Goal: Task Accomplishment & Management: Manage account settings

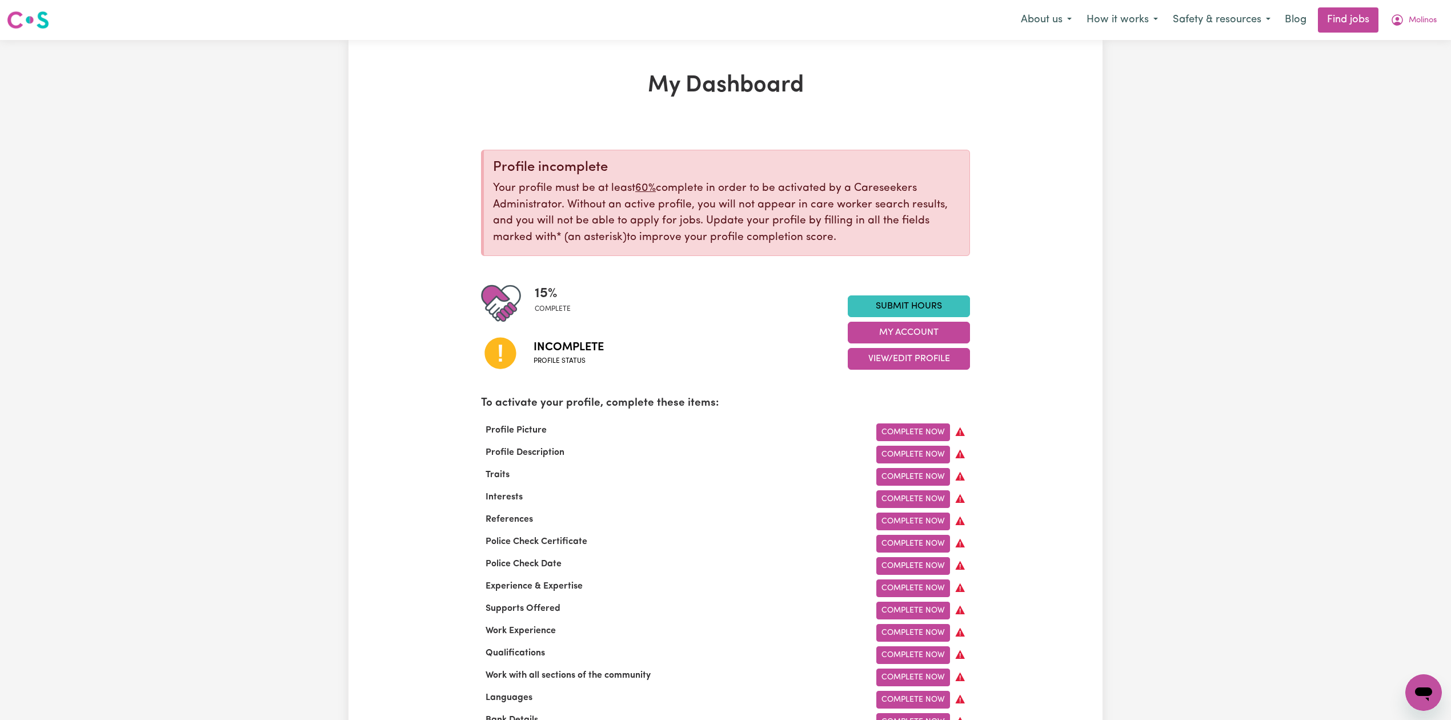
scroll to position [76, 0]
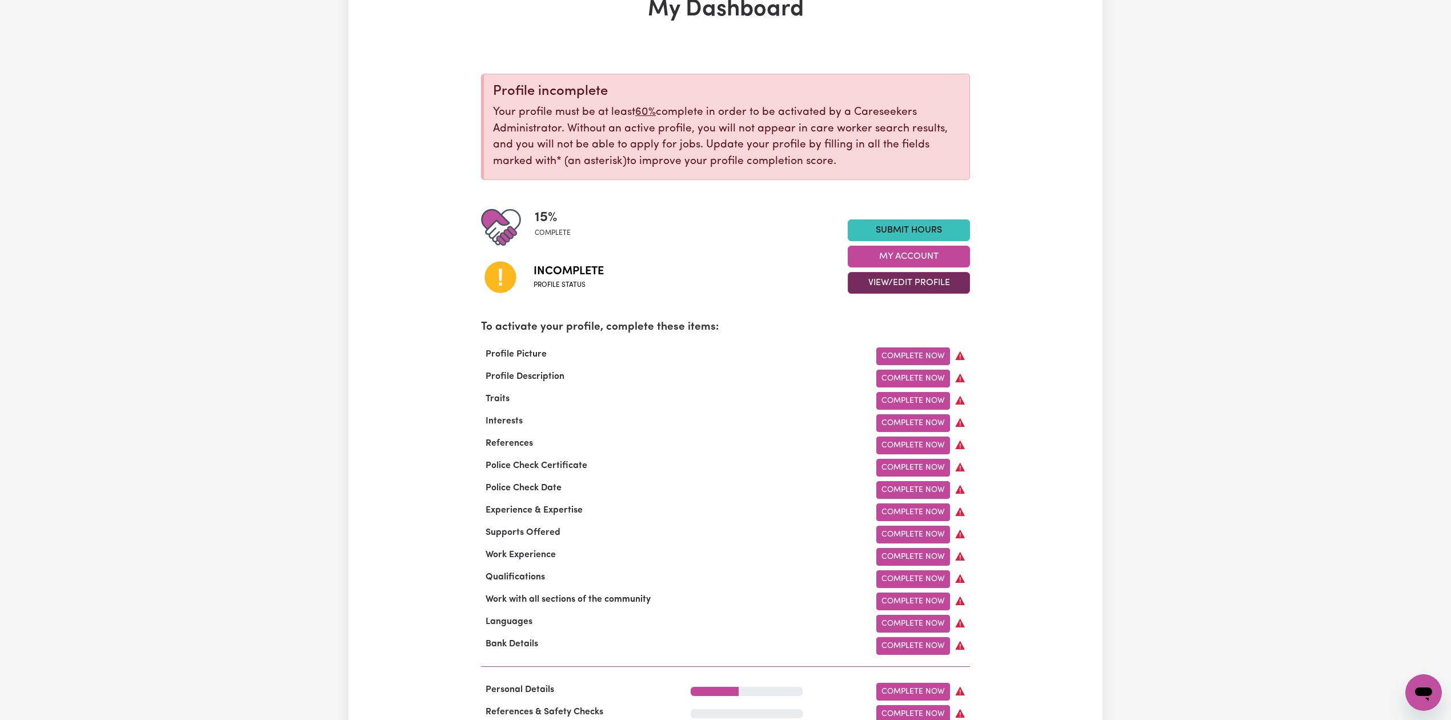
click at [864, 286] on button "View/Edit Profile" at bounding box center [909, 283] width 122 height 22
click at [864, 330] on link "Edit Profile" at bounding box center [901, 334] width 107 height 23
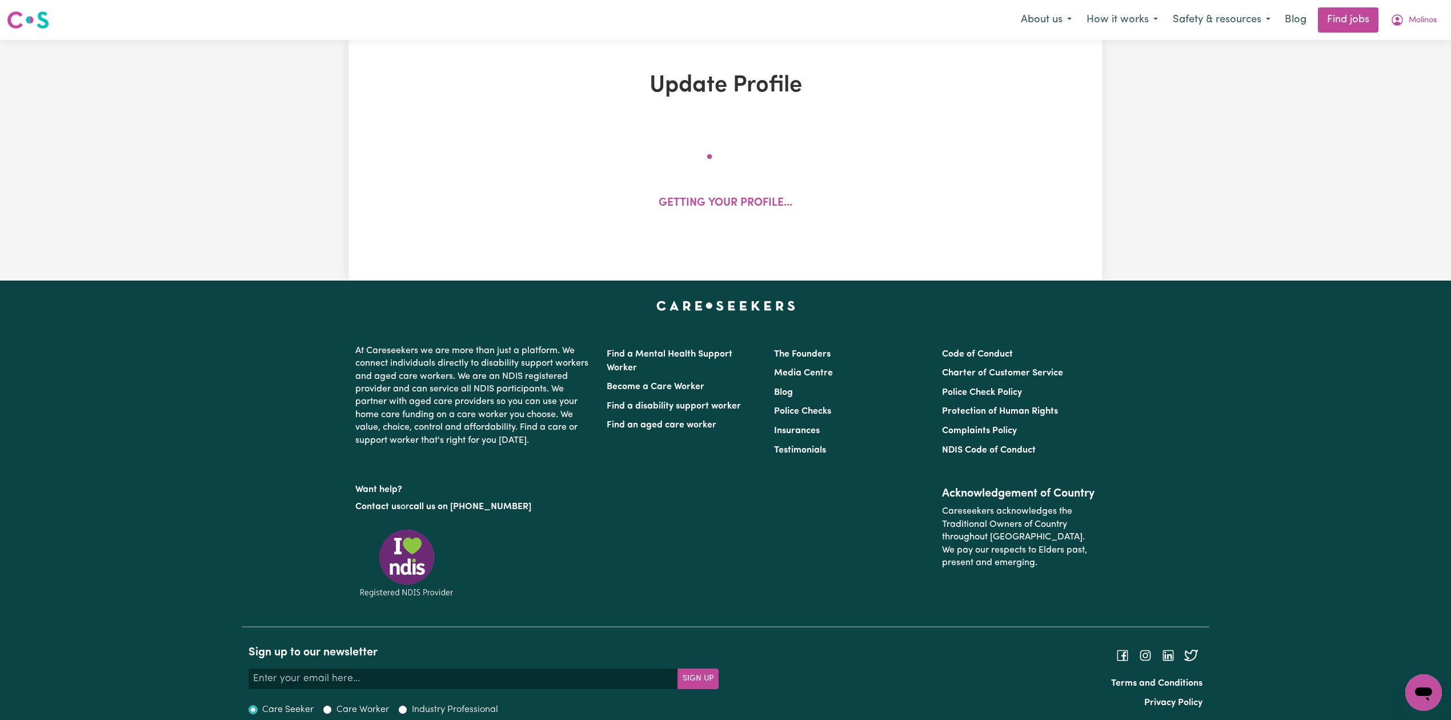
select select "[DEMOGRAPHIC_DATA] Work Visa"
select select "Studying a healthcare related degree or qualification"
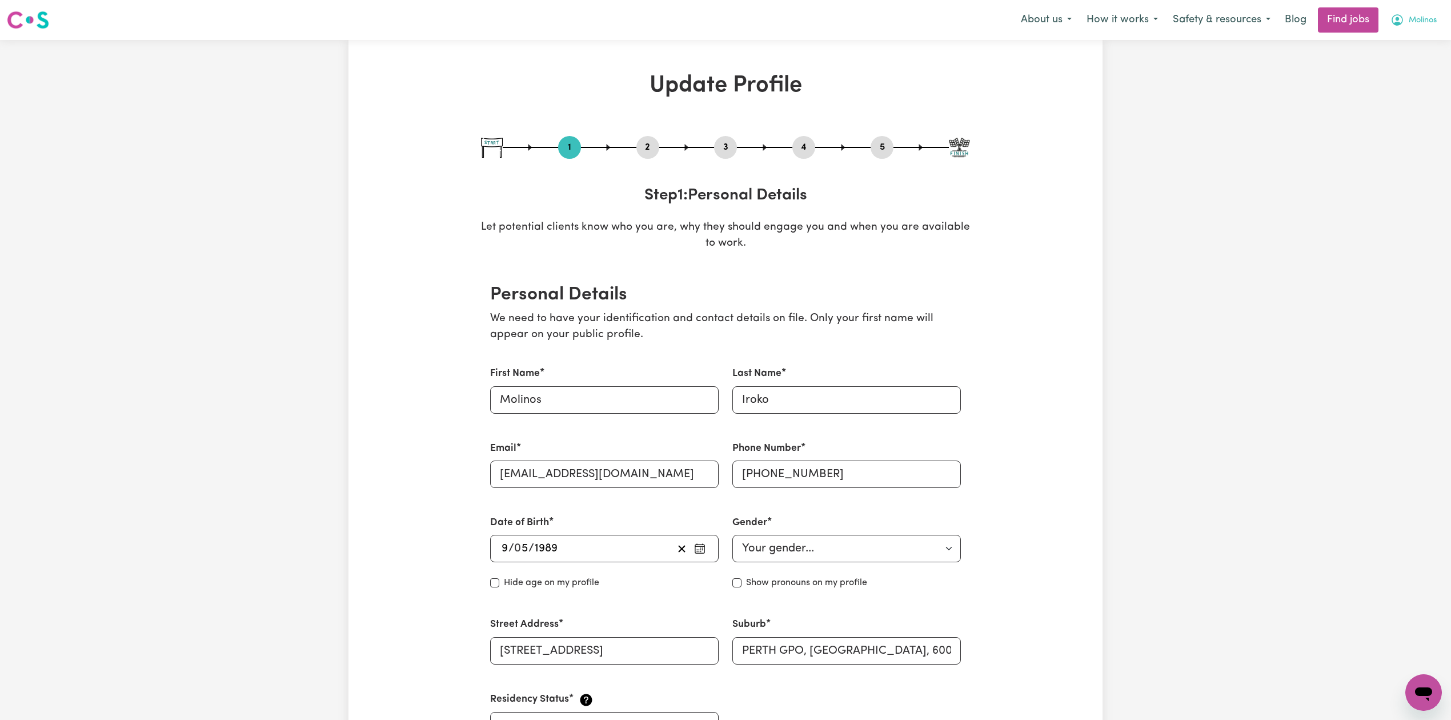
click at [1424, 12] on button "Molinos" at bounding box center [1413, 20] width 61 height 24
click at [1379, 90] on link "Logout" at bounding box center [1399, 88] width 90 height 22
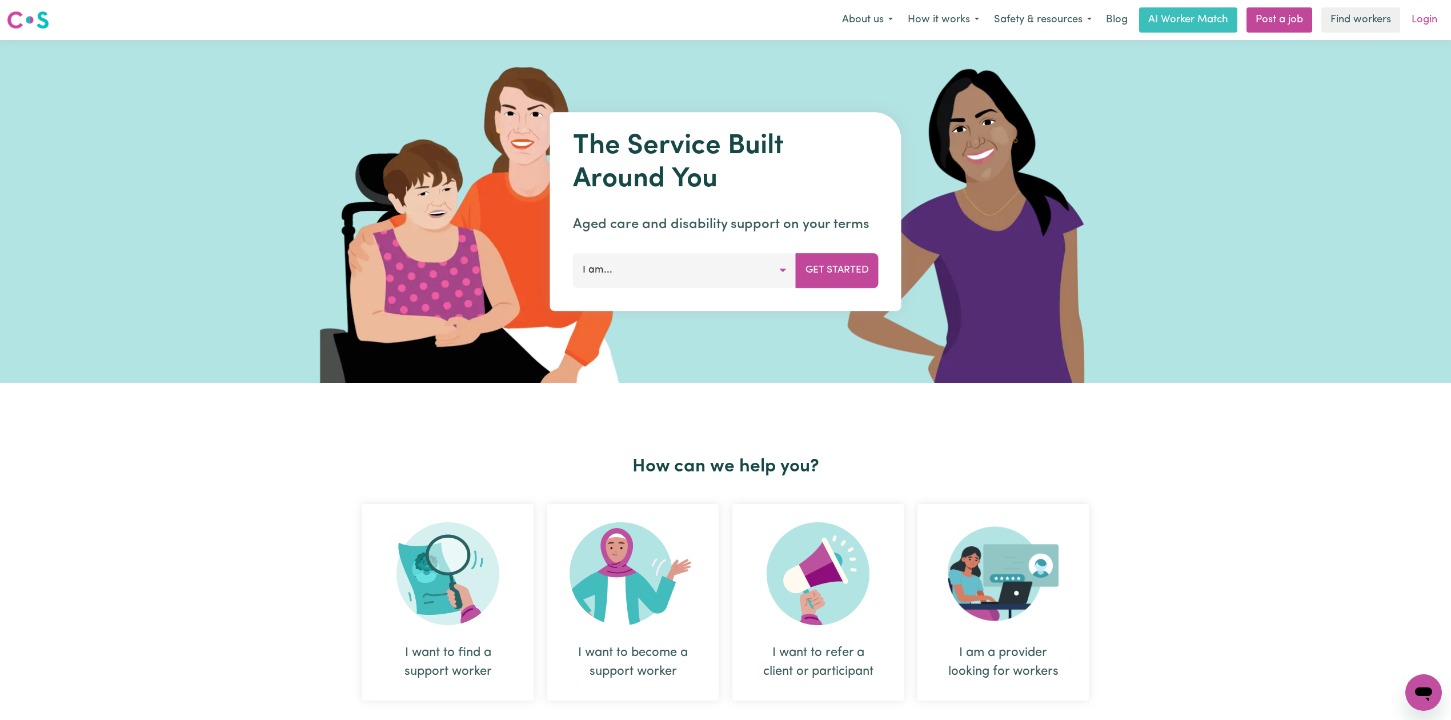
click at [1436, 14] on link "Login" at bounding box center [1424, 19] width 39 height 25
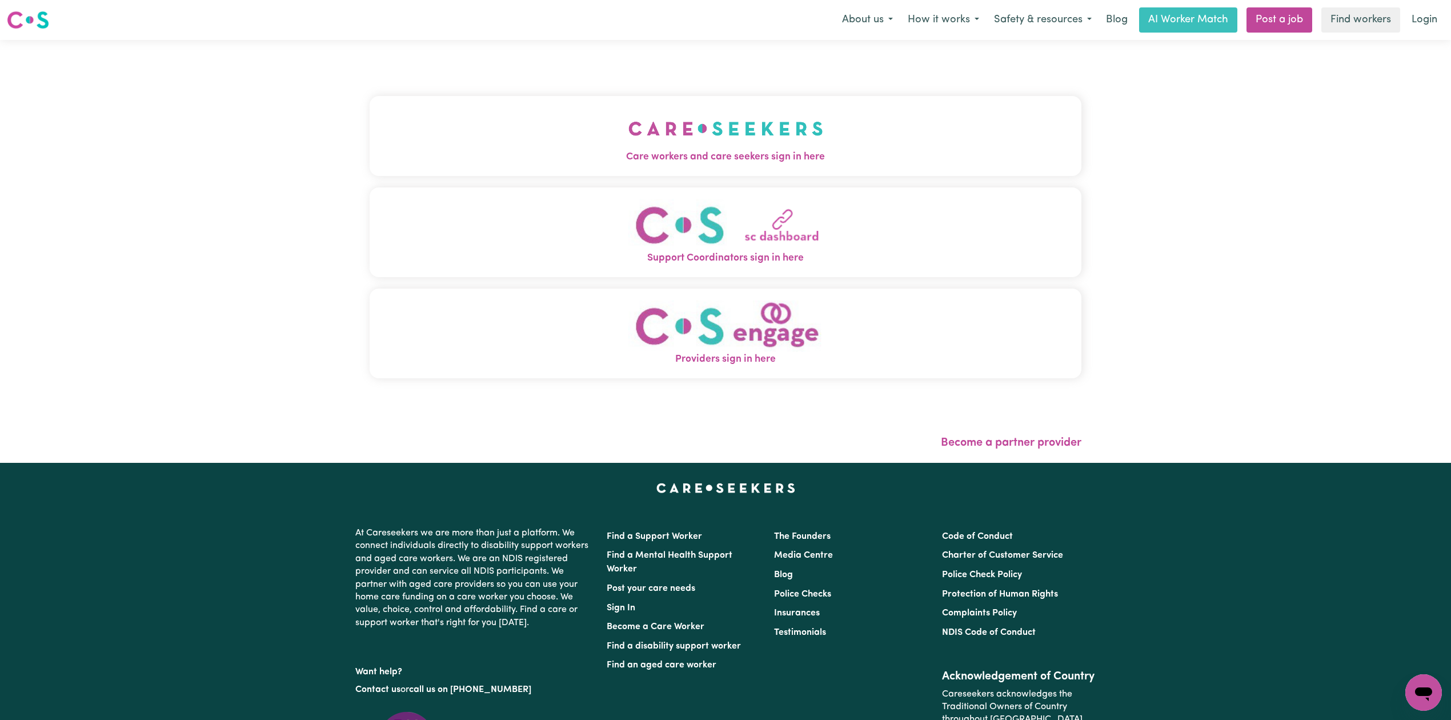
click at [416, 119] on button "Care workers and care seekers sign in here" at bounding box center [726, 136] width 712 height 80
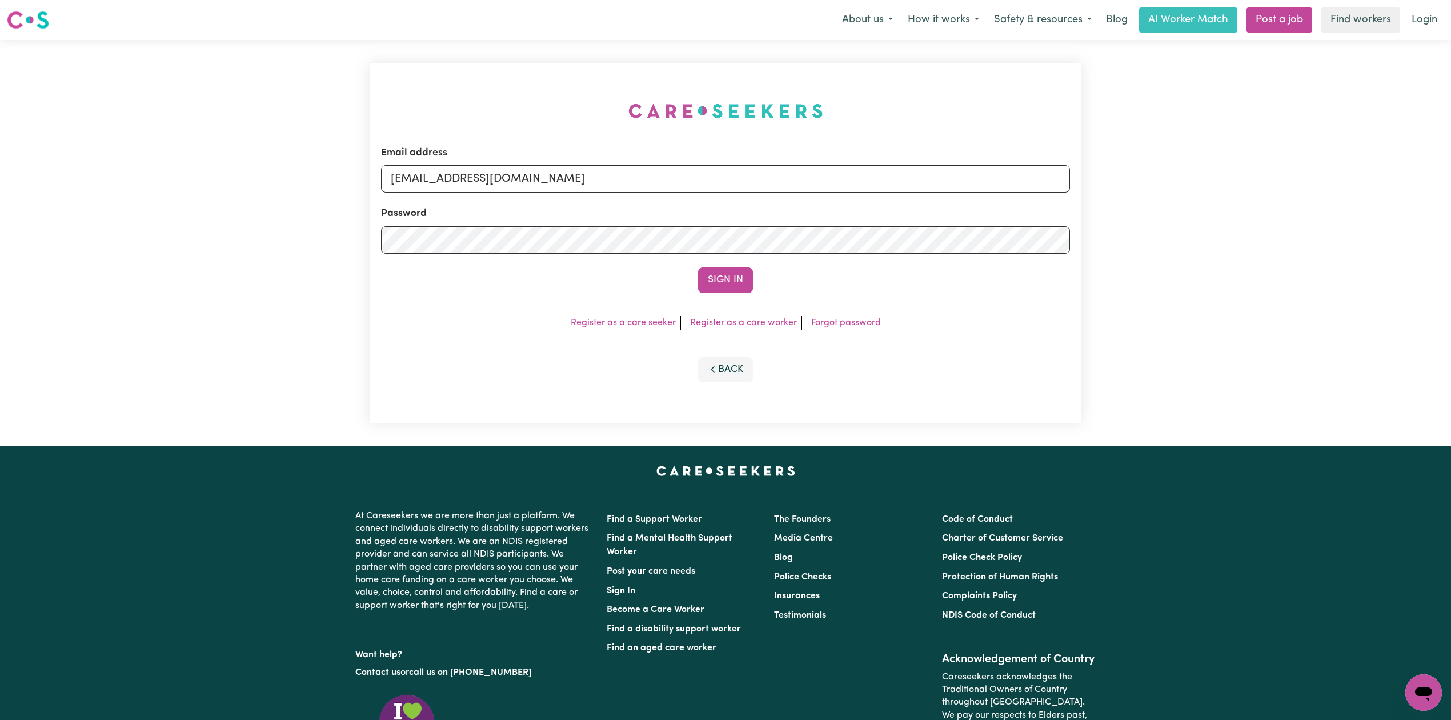
click at [481, 198] on form "Email address [EMAIL_ADDRESS][DOMAIN_NAME] Password Sign In" at bounding box center [725, 219] width 689 height 147
drag, startPoint x: 471, startPoint y: 181, endPoint x: 466, endPoint y: 193, distance: 13.1
click at [471, 181] on input "[EMAIL_ADDRESS][DOMAIN_NAME]" at bounding box center [725, 178] width 689 height 27
drag, startPoint x: 449, startPoint y: 177, endPoint x: 768, endPoint y: 217, distance: 322.5
click at [768, 217] on form "Email address Superuser~[EMAIL_ADDRESS][DOMAIN_NAME] Password Sign In" at bounding box center [725, 219] width 689 height 147
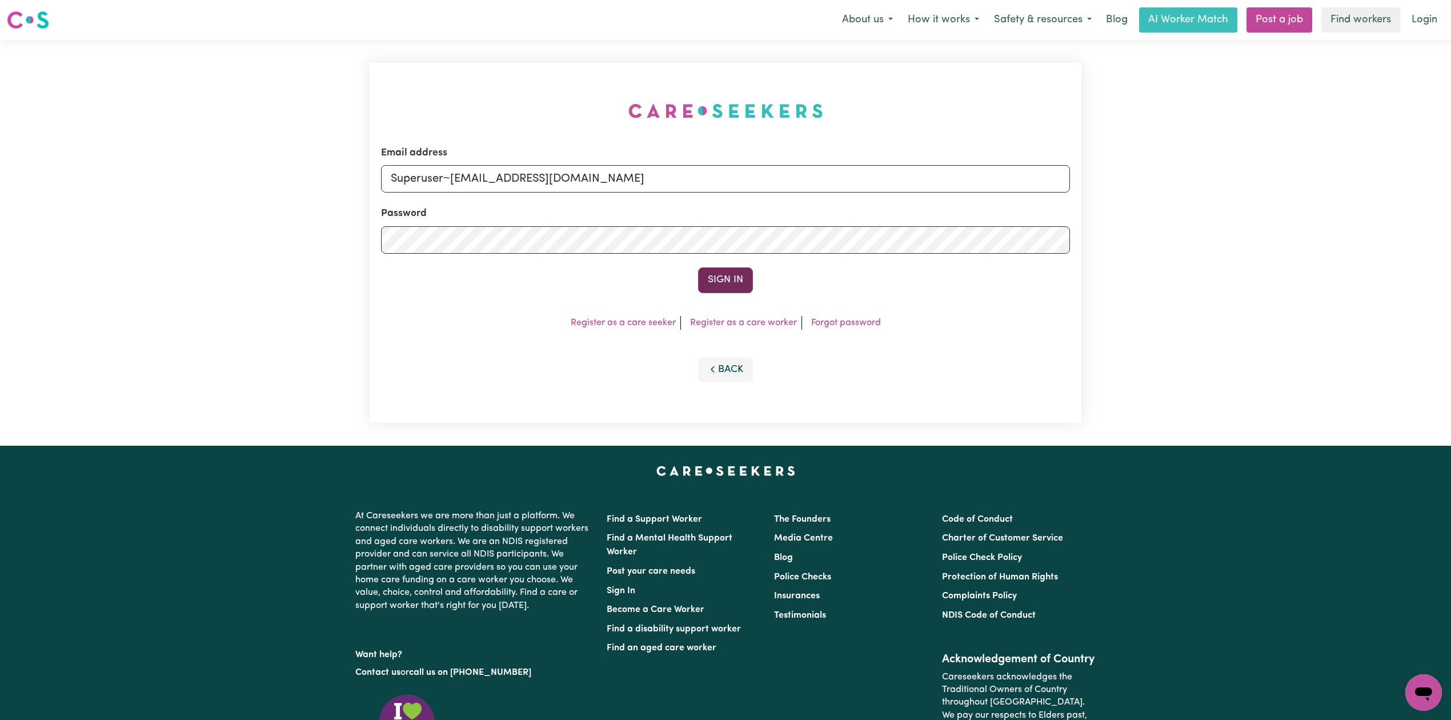
type input "Superuser~[EMAIL_ADDRESS][DOMAIN_NAME]"
click at [720, 281] on button "Sign In" at bounding box center [725, 279] width 55 height 25
